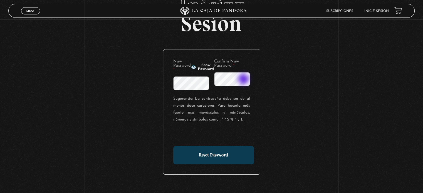
scroll to position [45, 0]
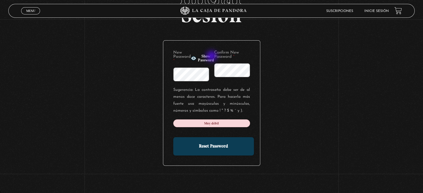
click at [212, 57] on span "Show Password" at bounding box center [206, 58] width 16 height 8
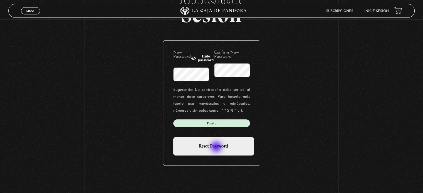
click at [217, 147] on input "Reset Password" at bounding box center [213, 146] width 81 height 18
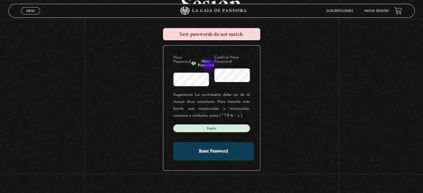
click at [209, 66] on span "Show Password" at bounding box center [206, 63] width 16 height 8
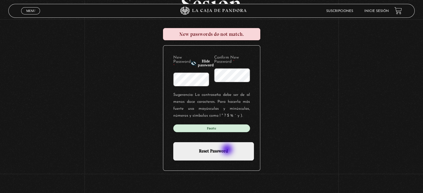
click at [227, 151] on input "Reset Password" at bounding box center [213, 151] width 81 height 18
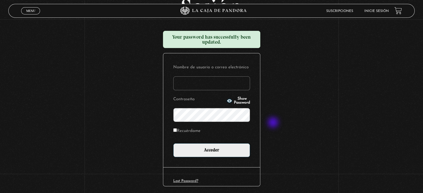
scroll to position [56, 0]
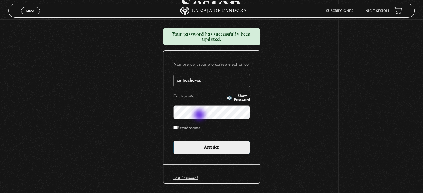
type input "cintiachaves"
drag, startPoint x: 241, startPoint y: 97, endPoint x: 232, endPoint y: 103, distance: 10.6
click at [241, 97] on span "Show Password" at bounding box center [242, 98] width 16 height 8
click at [177, 126] on input "Recuérdame" at bounding box center [175, 128] width 4 height 4
checkbox input "true"
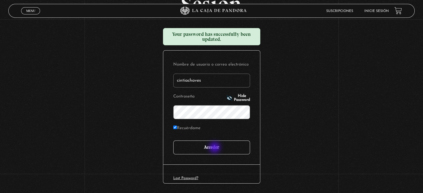
click at [215, 148] on input "Acceder" at bounding box center [211, 148] width 77 height 14
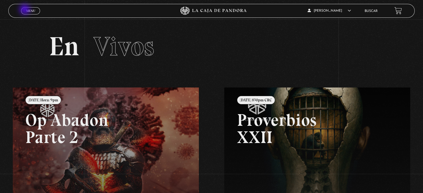
click at [28, 11] on span "Menu" at bounding box center [30, 10] width 9 height 3
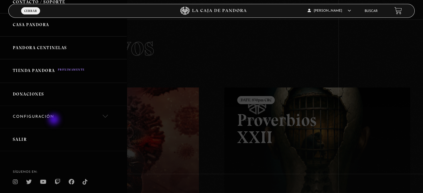
scroll to position [180, 0]
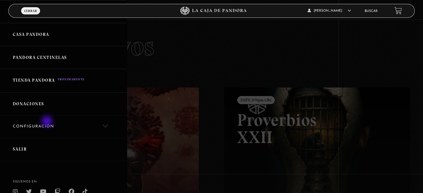
click at [48, 122] on link "Configuración" at bounding box center [63, 127] width 127 height 23
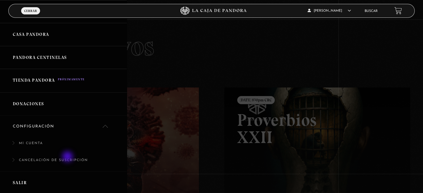
click at [68, 157] on link "Cancelación de suscripción" at bounding box center [63, 163] width 127 height 17
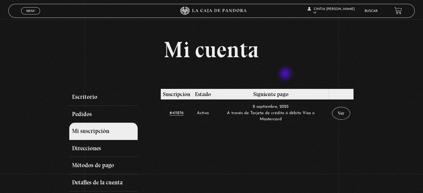
scroll to position [28, 0]
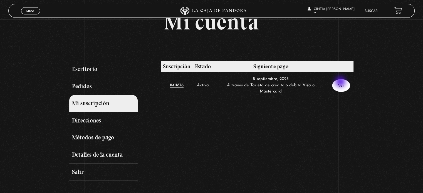
click at [341, 82] on link "Ver" at bounding box center [341, 85] width 18 height 13
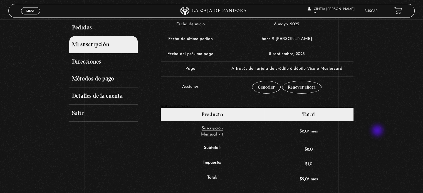
scroll to position [83, 0]
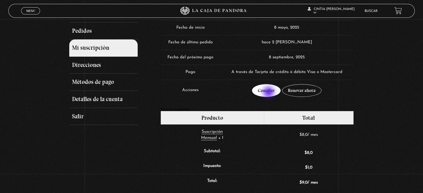
click at [269, 93] on link "Cancelar" at bounding box center [266, 90] width 29 height 13
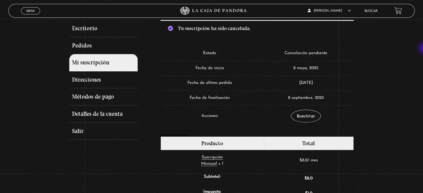
scroll to position [61, 0]
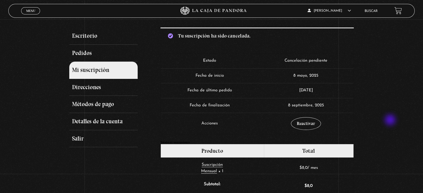
click at [389, 119] on div "Mi cuenta Escritorio Pedidos Mi suscripción Direcciones Métodos de pago Detalle…" at bounding box center [211, 191] width 423 height 429
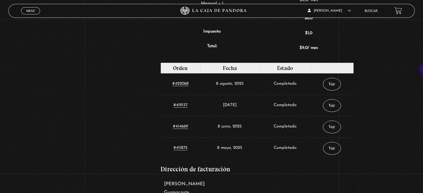
scroll to position [228, 0]
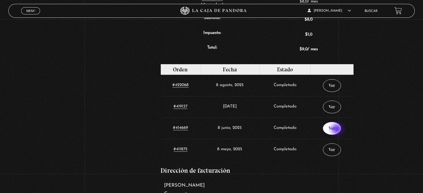
click at [337, 130] on link "Ver" at bounding box center [332, 128] width 18 height 13
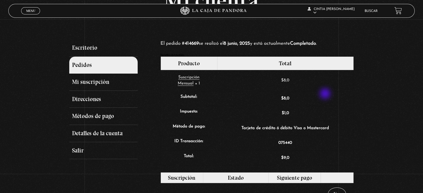
scroll to position [83, 0]
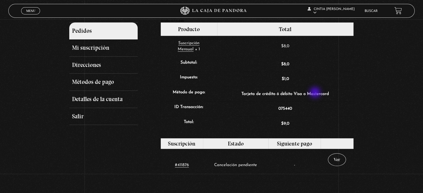
click at [316, 93] on td "Tarjeta de crédito ó débito Visa o Mastercard" at bounding box center [285, 94] width 136 height 15
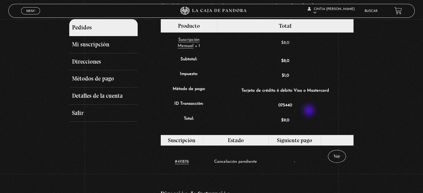
scroll to position [111, 0]
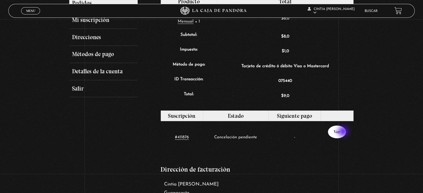
click at [344, 132] on link "Ver" at bounding box center [337, 132] width 18 height 13
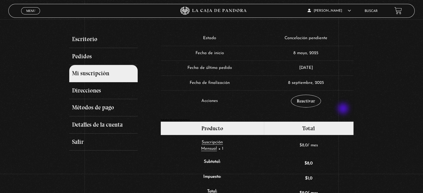
scroll to position [83, 0]
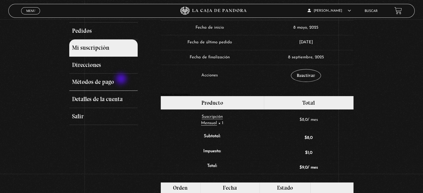
click at [122, 80] on link "Métodos de pago" at bounding box center [103, 82] width 68 height 17
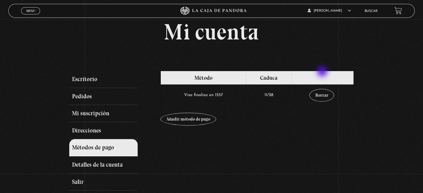
scroll to position [28, 0]
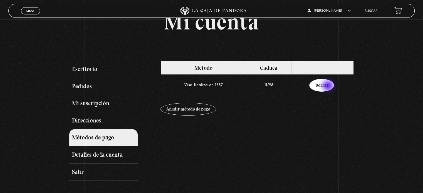
click at [328, 86] on link "Borrar" at bounding box center [321, 85] width 25 height 13
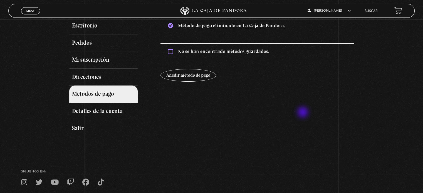
scroll to position [83, 0]
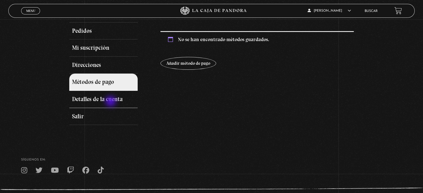
click at [111, 102] on link "Detalles de la cuenta" at bounding box center [103, 99] width 68 height 17
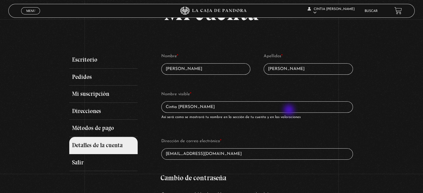
scroll to position [28, 0]
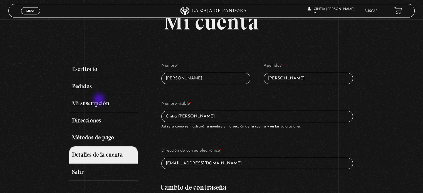
click at [100, 100] on link "Mi suscripción" at bounding box center [103, 103] width 68 height 17
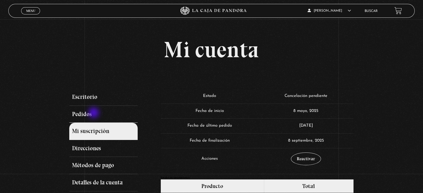
click at [94, 113] on link "Pedidos" at bounding box center [103, 114] width 68 height 17
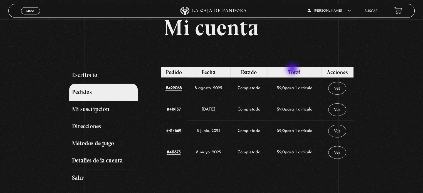
scroll to position [56, 0]
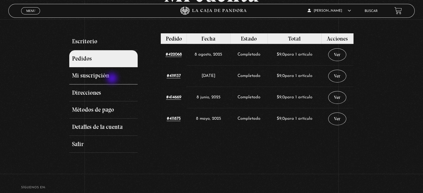
click at [113, 79] on link "Mi suscripción" at bounding box center [103, 75] width 68 height 17
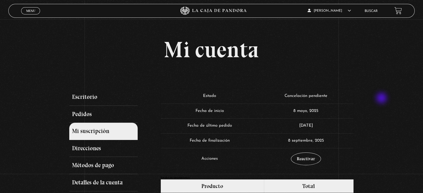
scroll to position [28, 0]
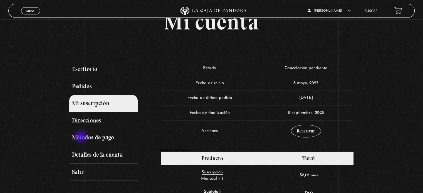
click at [81, 137] on link "Métodos de pago" at bounding box center [103, 137] width 68 height 17
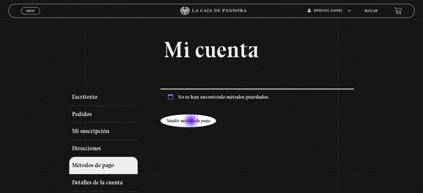
click at [191, 121] on link "Añadir método de pago" at bounding box center [188, 120] width 56 height 13
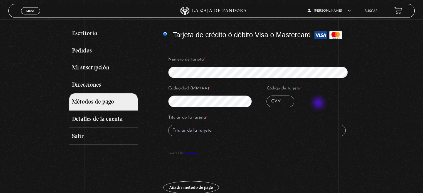
scroll to position [56, 0]
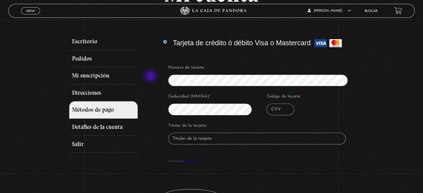
click at [151, 77] on div "Escritorio Pedidos Mi suscripción Direcciones Métodos de pago Detalles de la cu…" at bounding box center [211, 126] width 284 height 186
click at [282, 107] on input "Código de tarjeta *" at bounding box center [280, 110] width 28 height 12
click at [165, 78] on div "Número de tarjeta * Caducidad (MM/AA) * Código de tarjeta * Titular de la tarje…" at bounding box center [257, 111] width 188 height 114
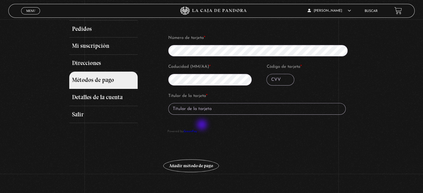
scroll to position [83, 0]
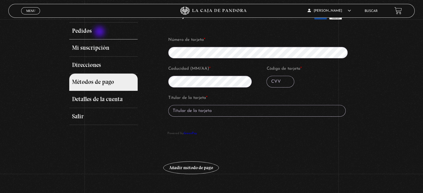
click at [100, 31] on link "Pedidos" at bounding box center [103, 31] width 68 height 17
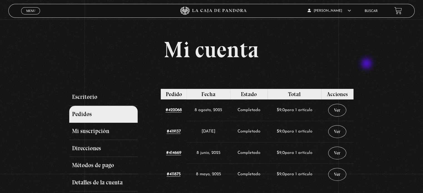
scroll to position [28, 0]
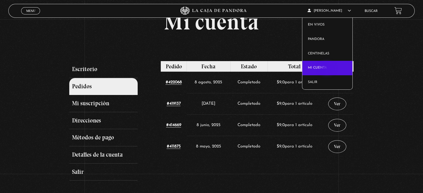
click at [328, 68] on link "Mi cuenta" at bounding box center [327, 68] width 50 height 14
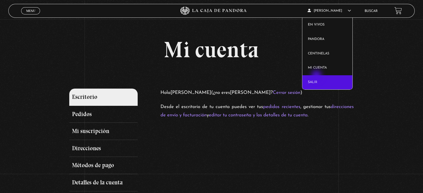
click at [317, 76] on link "Salir" at bounding box center [327, 82] width 50 height 14
